Goal: Transaction & Acquisition: Purchase product/service

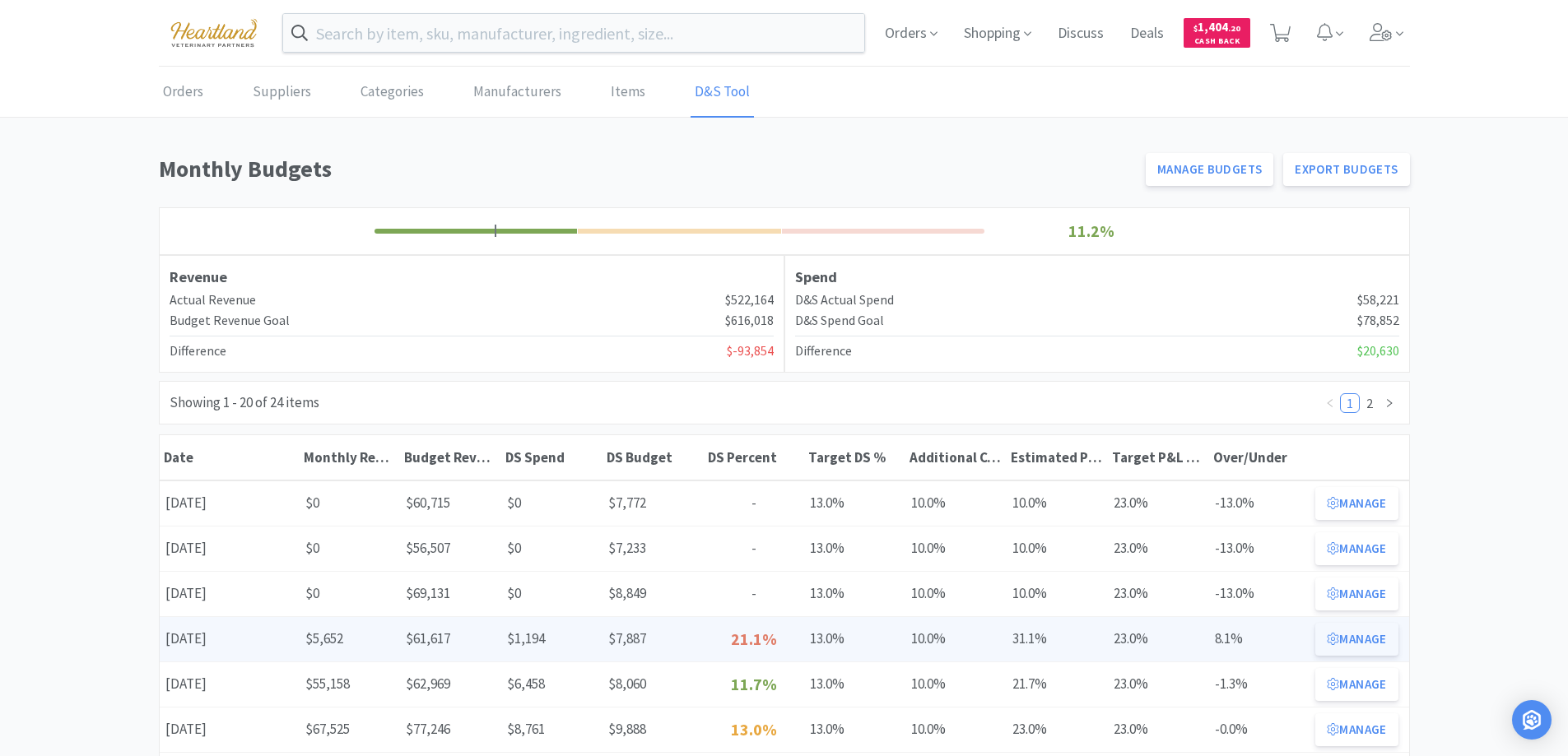
click at [1357, 639] on button "Manage" at bounding box center [1356, 639] width 82 height 33
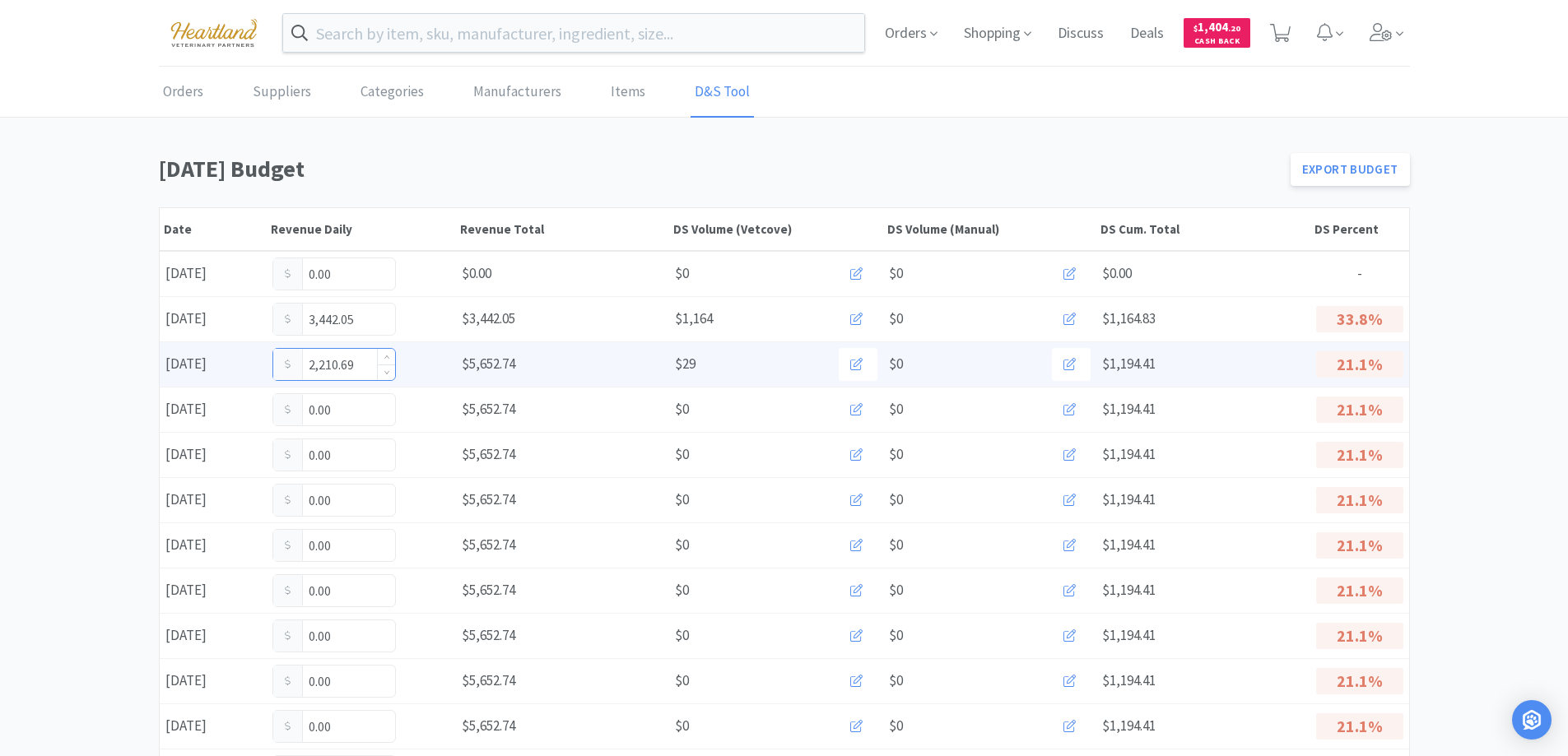
click at [354, 364] on input "2,210.69" at bounding box center [333, 364] width 122 height 32
type input "2"
type input "2,606.69"
click at [363, 361] on input "2,606.69" at bounding box center [333, 364] width 122 height 32
type input "2"
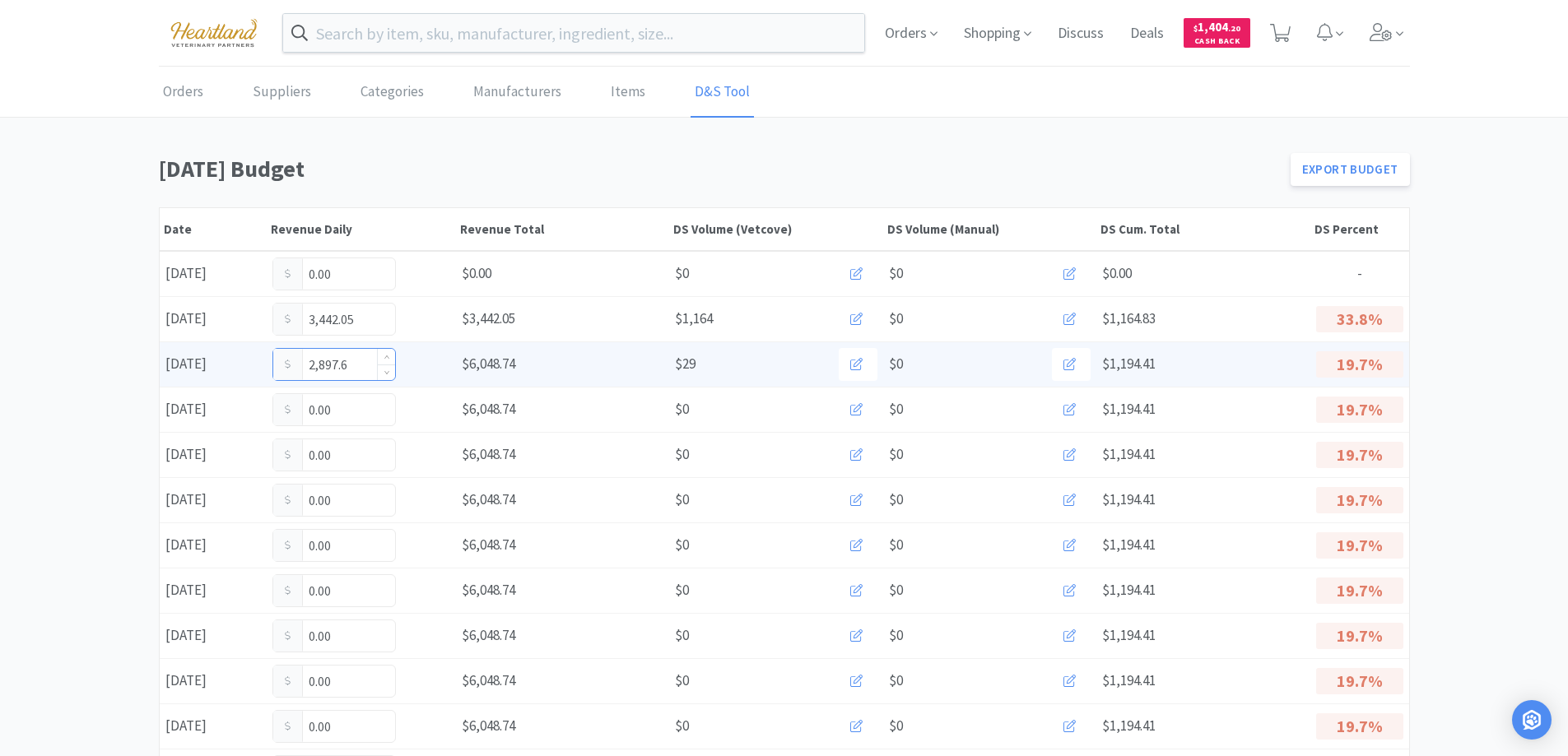
type input "2,897.61"
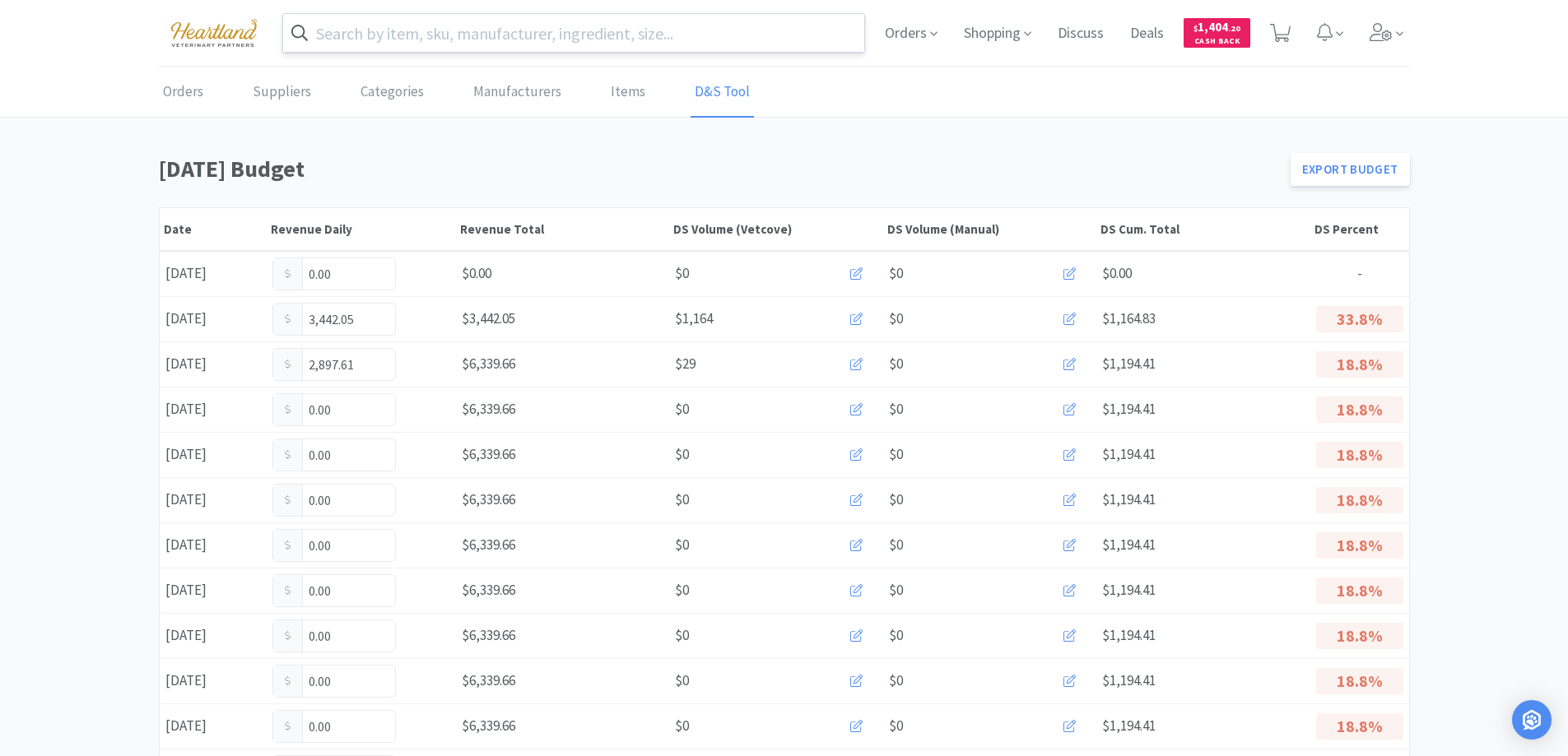
click at [529, 51] on input "text" at bounding box center [574, 33] width 582 height 38
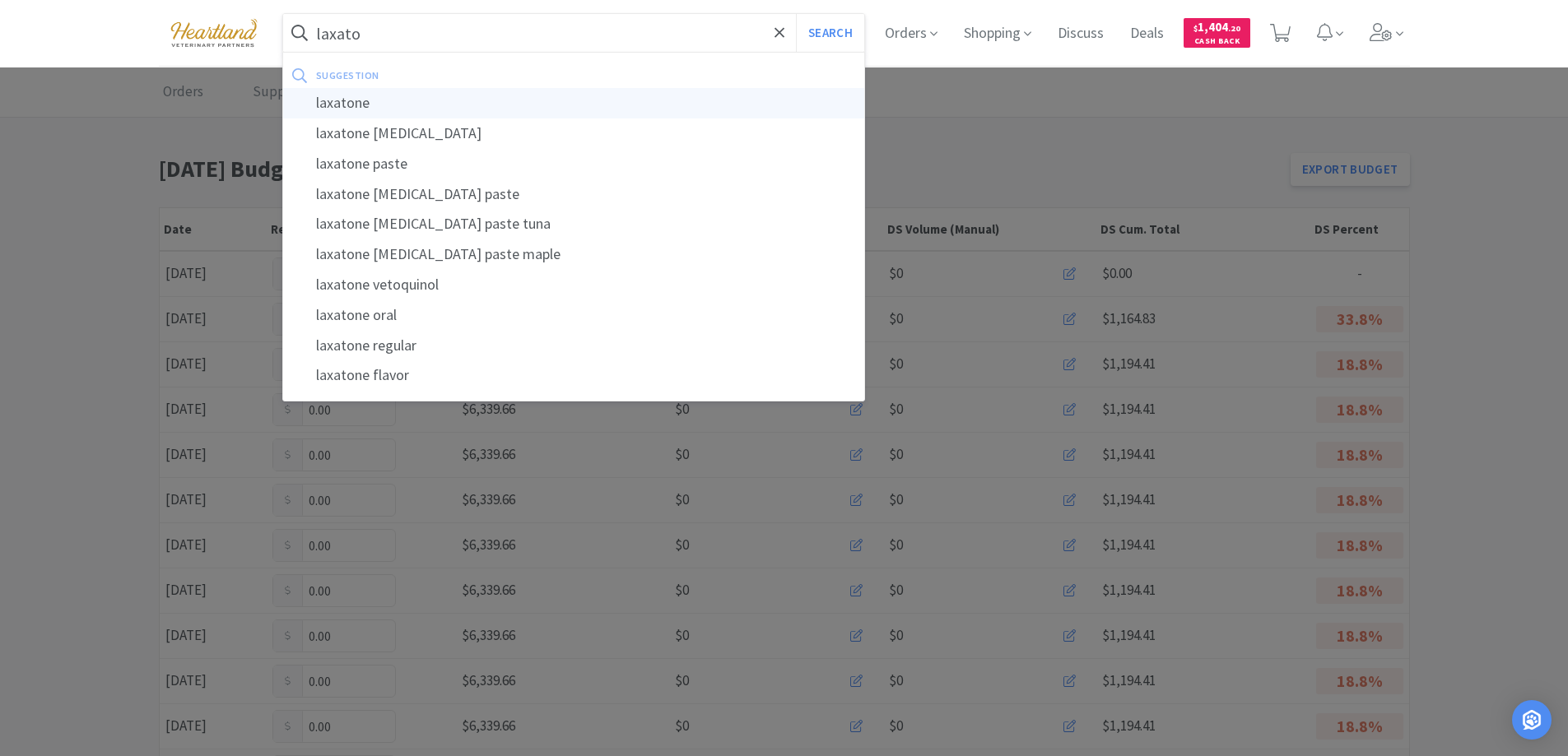
click at [348, 95] on div "laxatone" at bounding box center [574, 103] width 582 height 31
type input "laxatone"
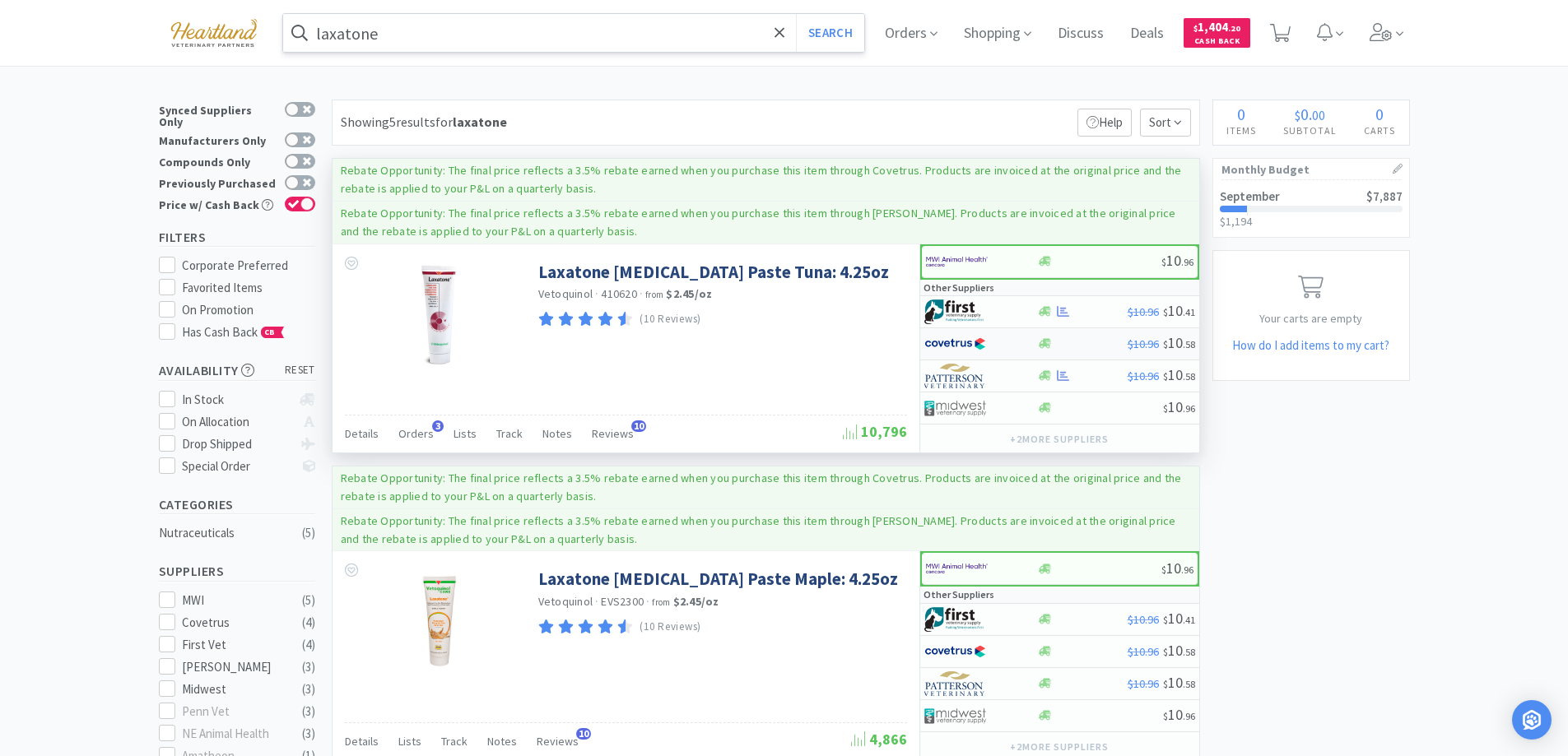
click at [1007, 342] on div at bounding box center [970, 343] width 90 height 28
select select "1"
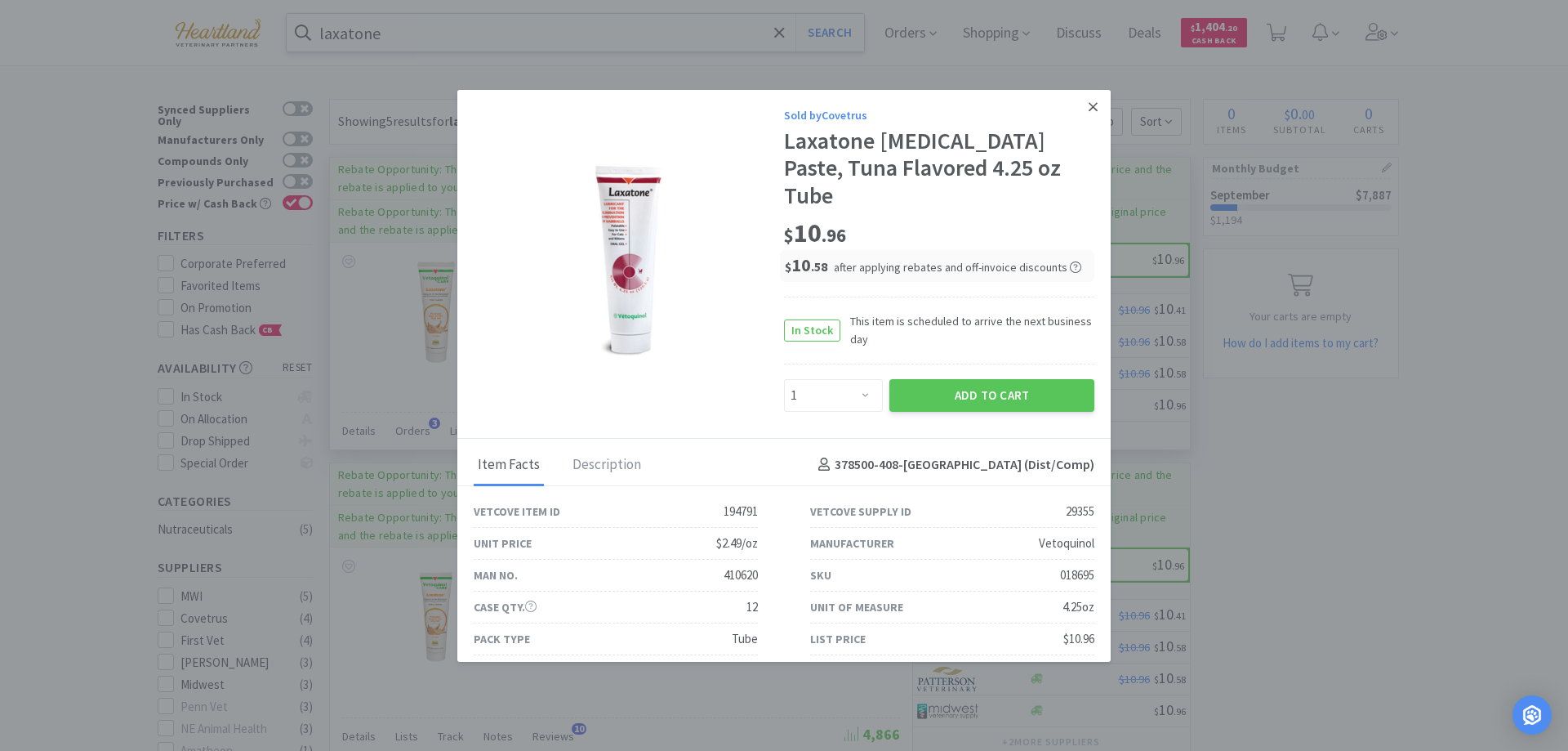
click at [1087, 114] on link at bounding box center [1093, 107] width 29 height 35
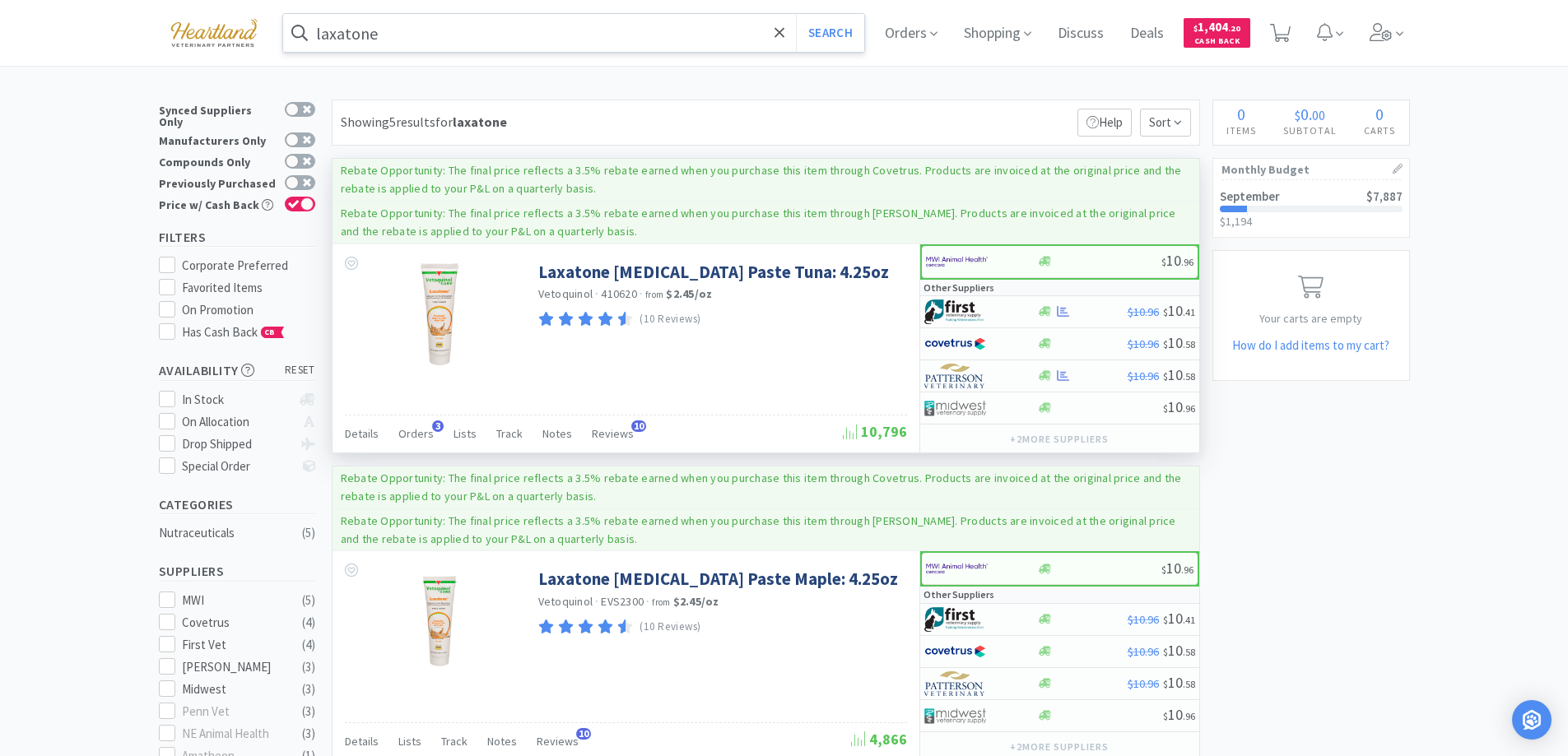
click at [454, 33] on input "laxatone" at bounding box center [574, 33] width 582 height 38
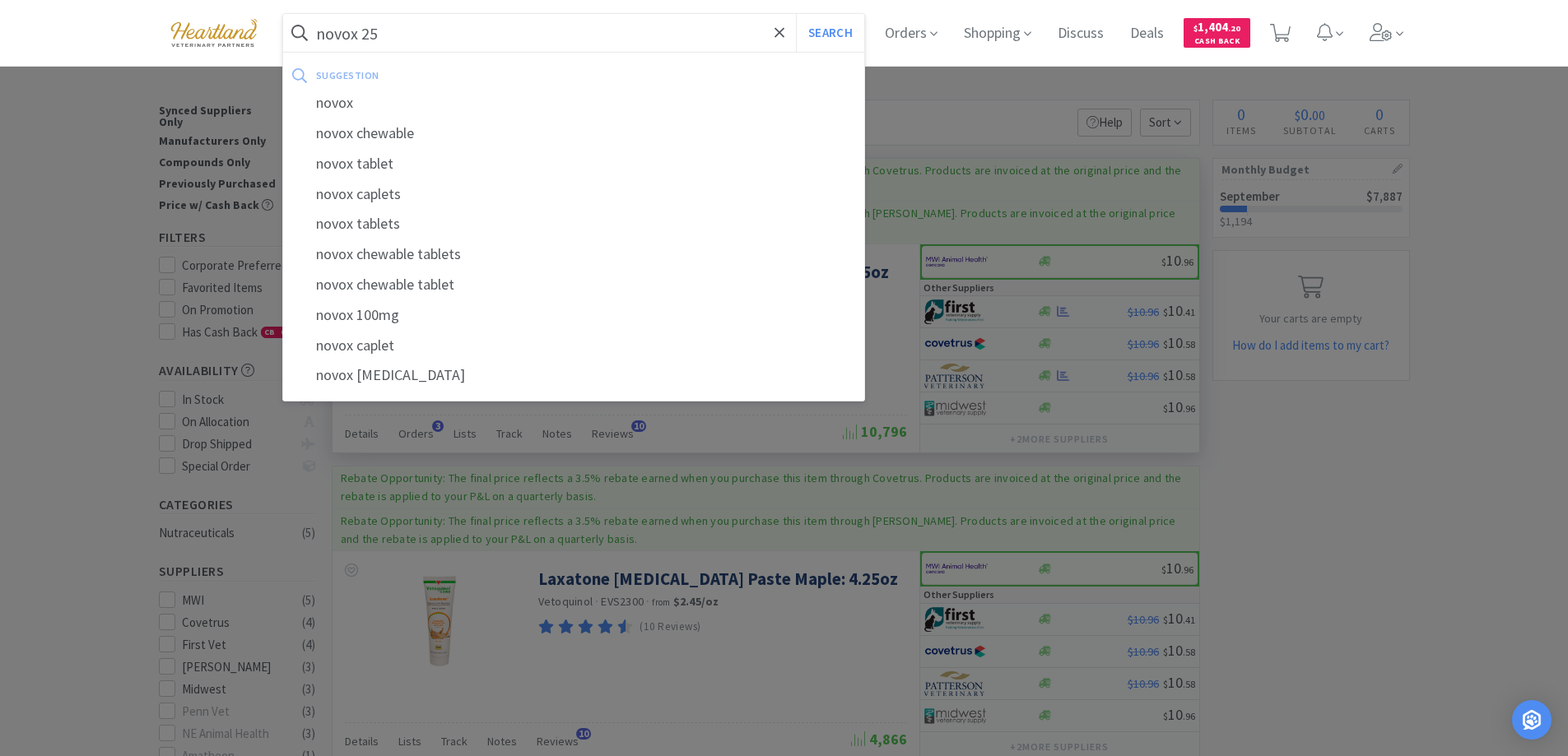
type input "novox 25"
click at [795, 14] on button "Search" at bounding box center [830, 33] width 69 height 38
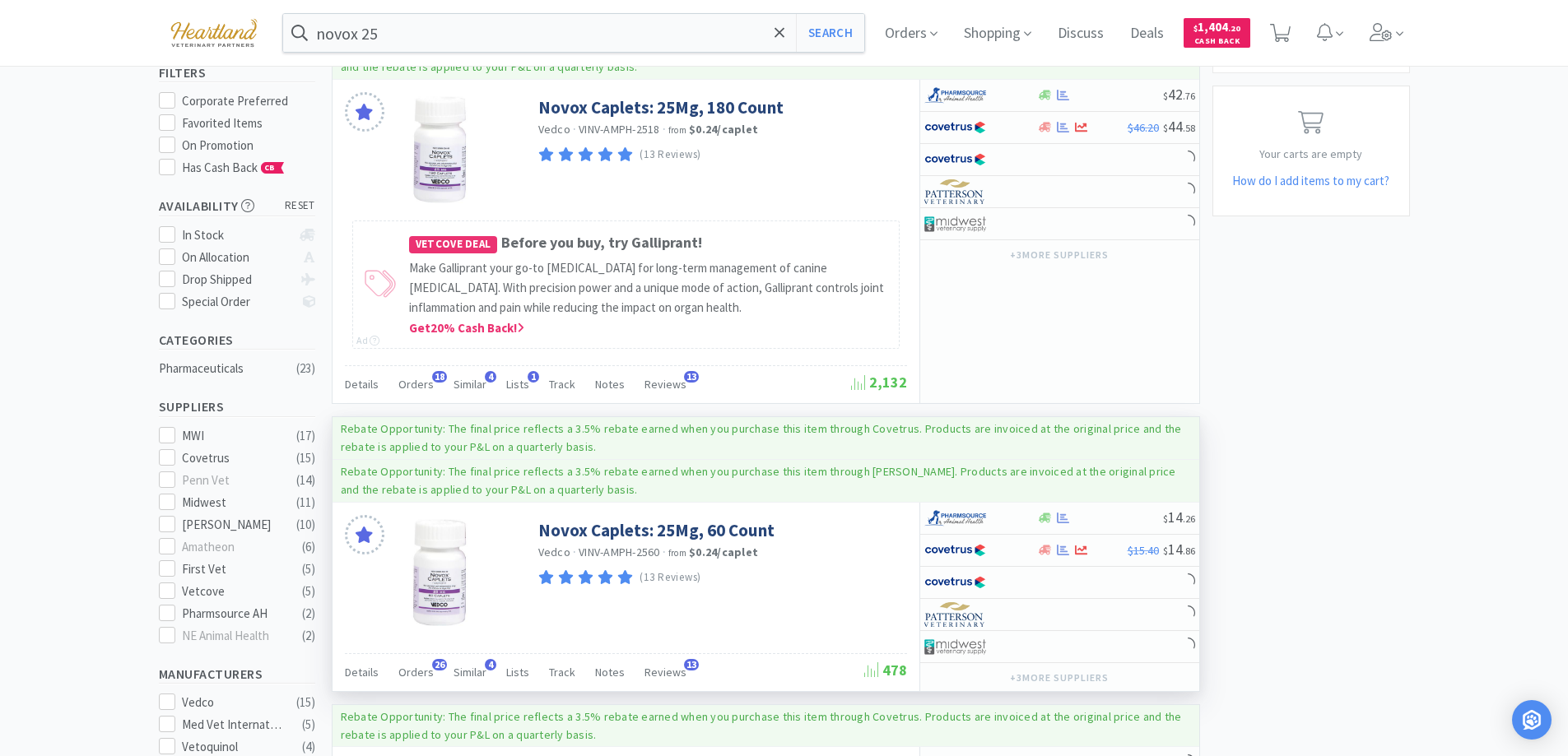
scroll to position [247, 0]
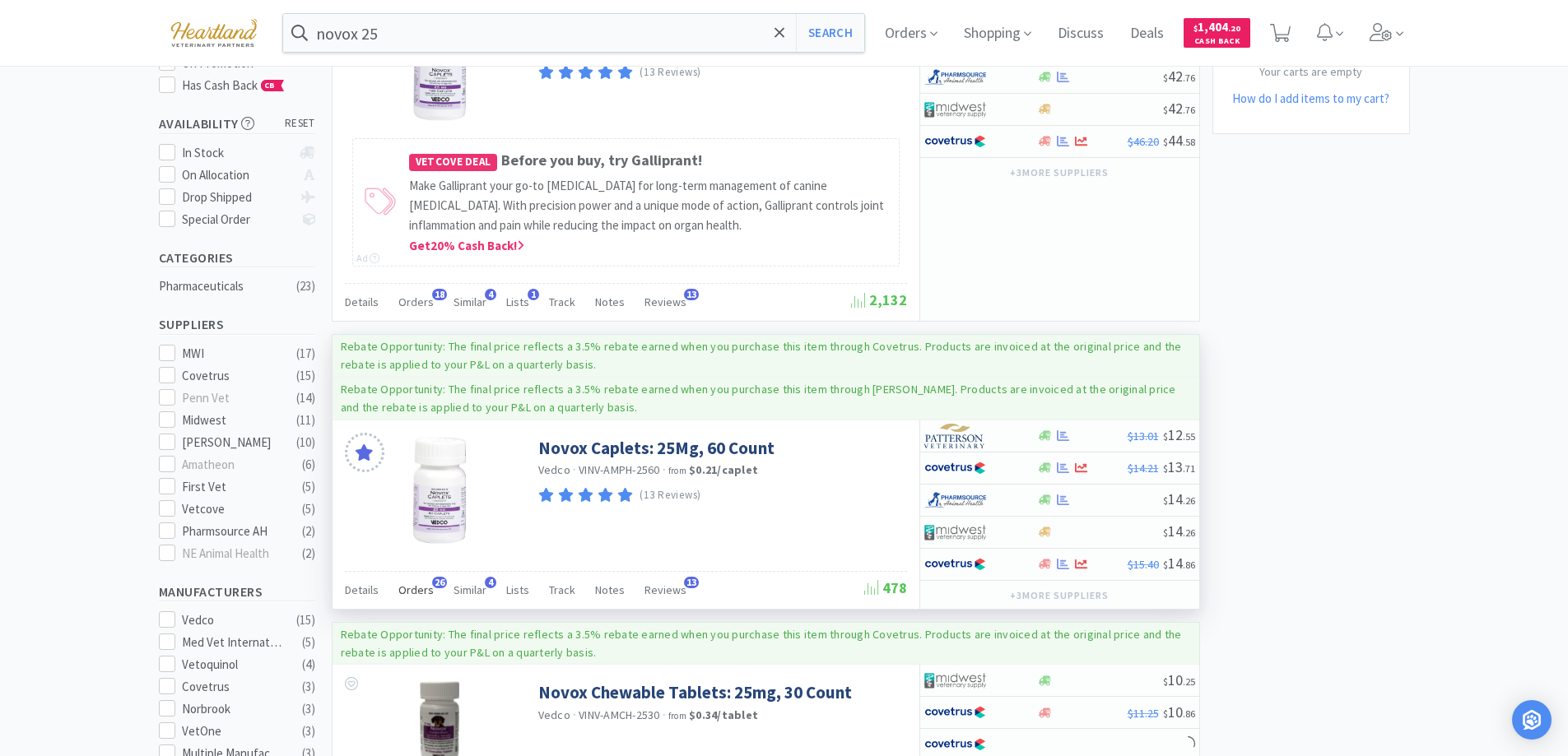
click at [399, 589] on span "Orders" at bounding box center [416, 590] width 35 height 14
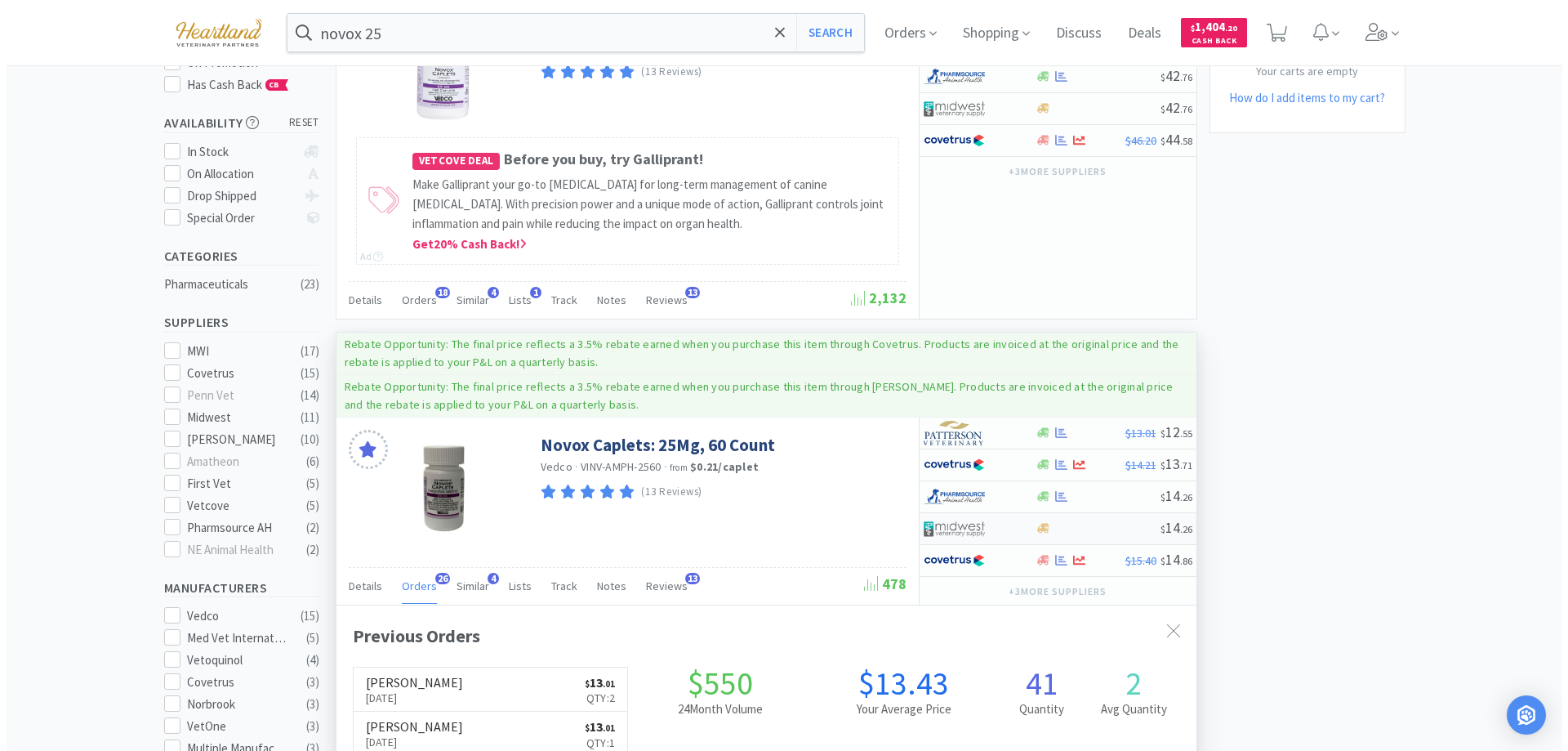
scroll to position [438, 860]
click at [1015, 464] on div at bounding box center [973, 465] width 112 height 28
select select "1"
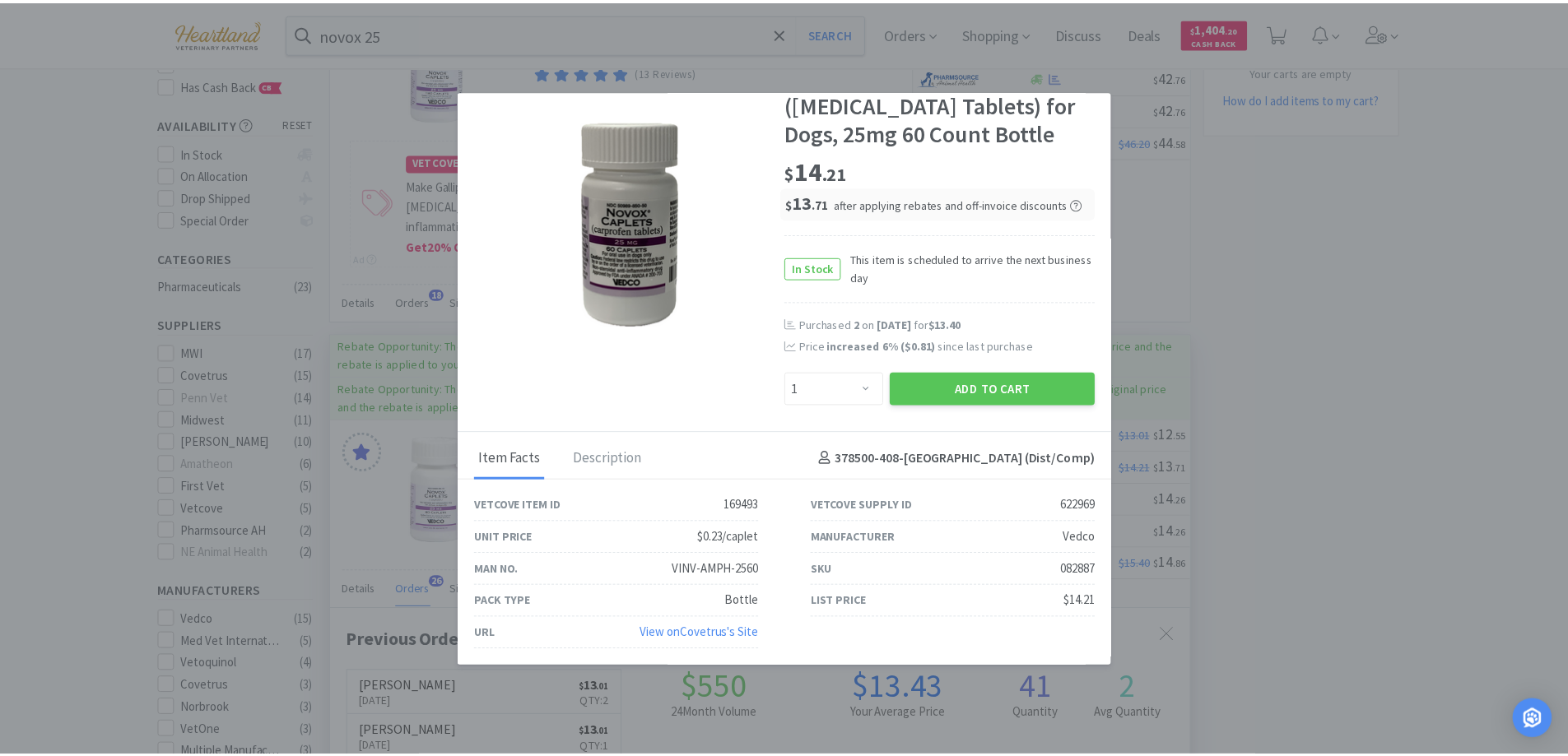
scroll to position [0, 0]
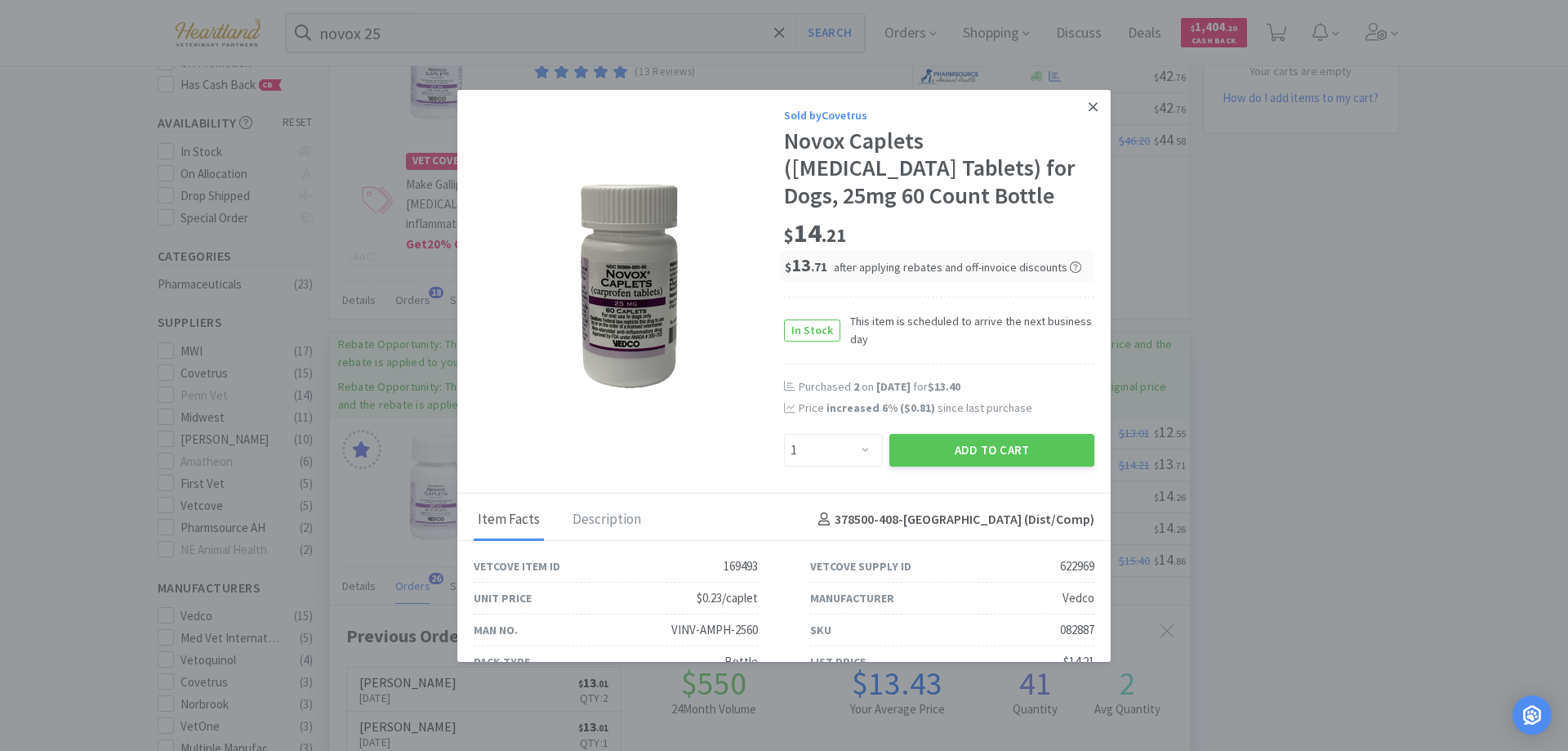
click at [1089, 109] on icon at bounding box center [1093, 107] width 9 height 14
